Goal: Task Accomplishment & Management: Manage account settings

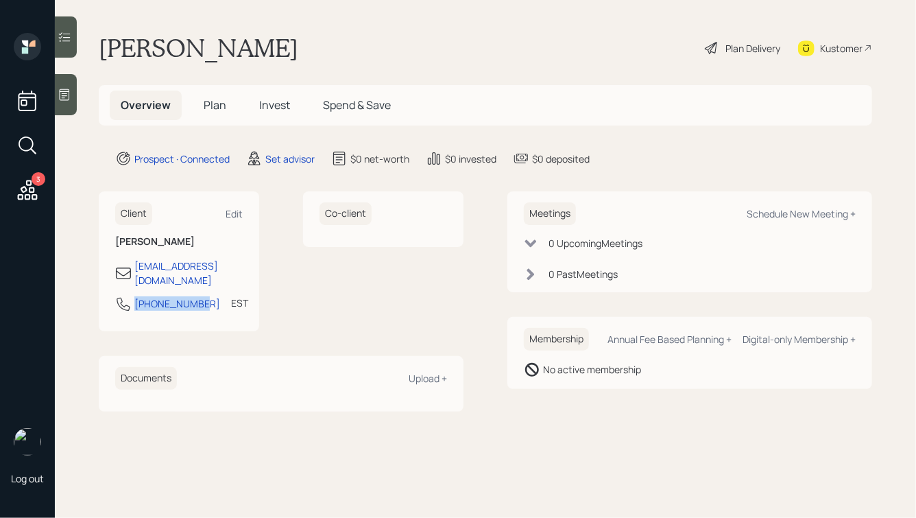
drag, startPoint x: 197, startPoint y: 291, endPoint x: 104, endPoint y: 291, distance: 93.2
click at [104, 291] on div "Client Edit [PERSON_NAME] [EMAIL_ADDRESS][DOMAIN_NAME] [PHONE_NUMBER] EST Curre…" at bounding box center [179, 261] width 160 height 140
copy div "[PHONE_NUMBER]"
click at [795, 219] on div "Schedule New Meeting +" at bounding box center [801, 213] width 109 height 13
select select "round-[PERSON_NAME]"
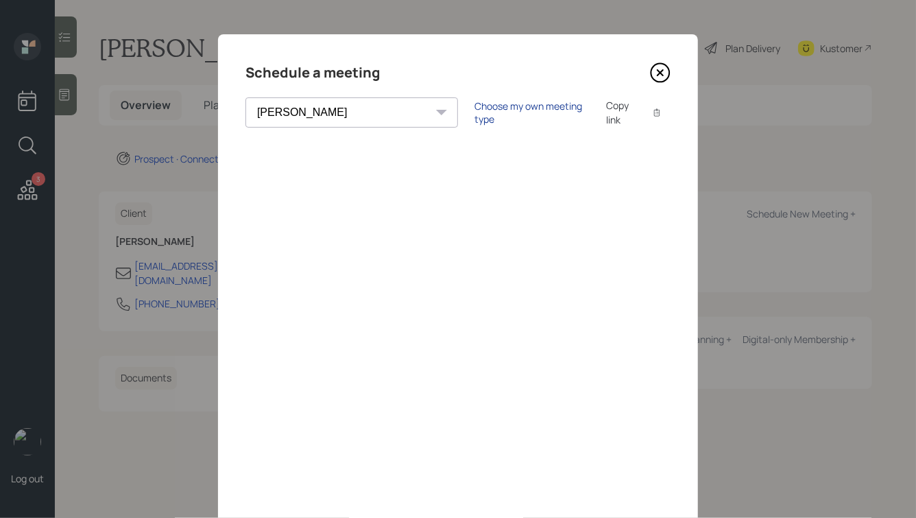
click at [474, 117] on div "Choose my own meeting type" at bounding box center [531, 112] width 115 height 26
click at [659, 75] on icon at bounding box center [660, 72] width 21 height 21
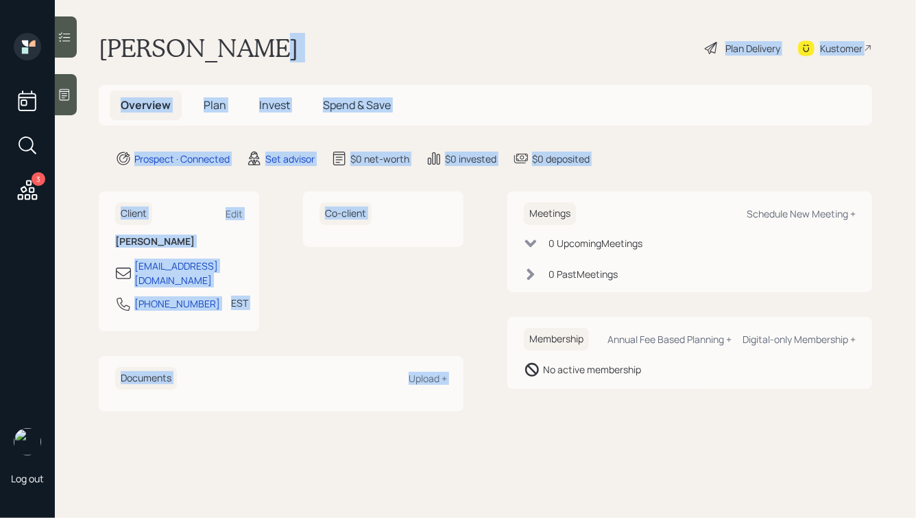
drag, startPoint x: 650, startPoint y: 169, endPoint x: 446, endPoint y: 38, distance: 242.1
click at [447, 38] on main "[PERSON_NAME] Plan Delivery Kustomer Overview Plan Invest Spend & Save Prospect…" at bounding box center [485, 259] width 861 height 518
click at [446, 38] on div "[PERSON_NAME] Plan Delivery Kustomer" at bounding box center [485, 48] width 773 height 30
